Goal: Find specific page/section

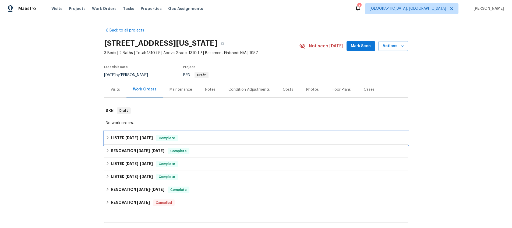
click at [128, 137] on span "[DATE]" at bounding box center [131, 138] width 13 height 4
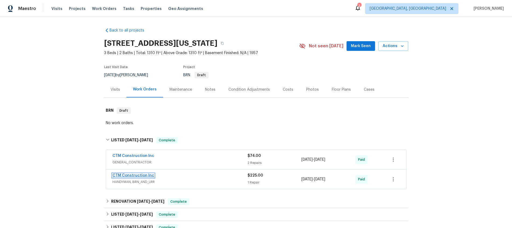
click at [136, 176] on link "CTM Construction Inc" at bounding box center [134, 176] width 42 height 4
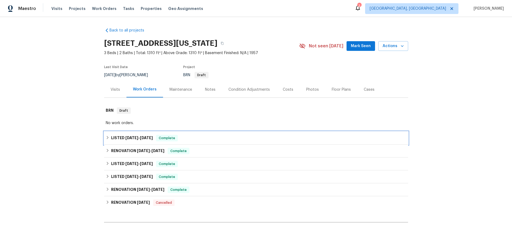
click at [137, 139] on span "[DATE] - [DATE]" at bounding box center [138, 138] width 27 height 4
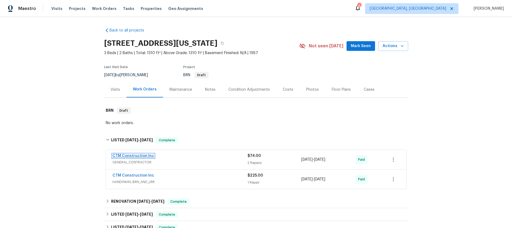
click at [137, 156] on link "CTM Construction Inc" at bounding box center [134, 156] width 42 height 4
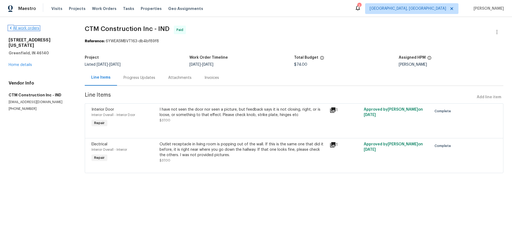
click at [20, 27] on link "All work orders" at bounding box center [24, 28] width 31 height 4
